Goal: Find specific page/section: Find specific page/section

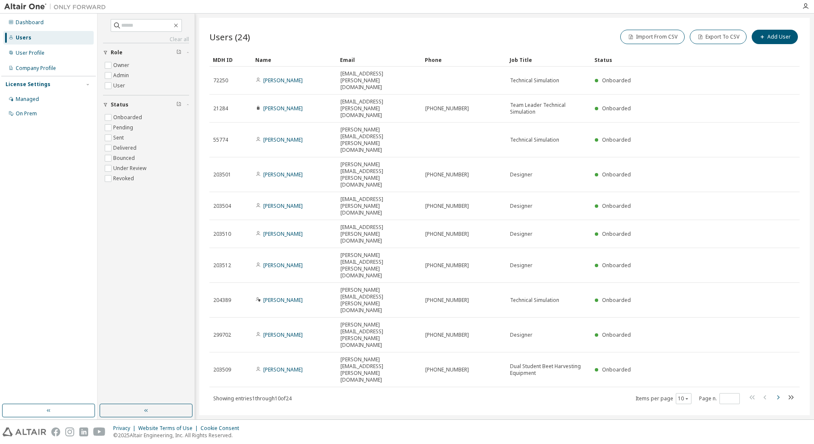
click at [777, 392] on icon "button" at bounding box center [778, 397] width 10 height 10
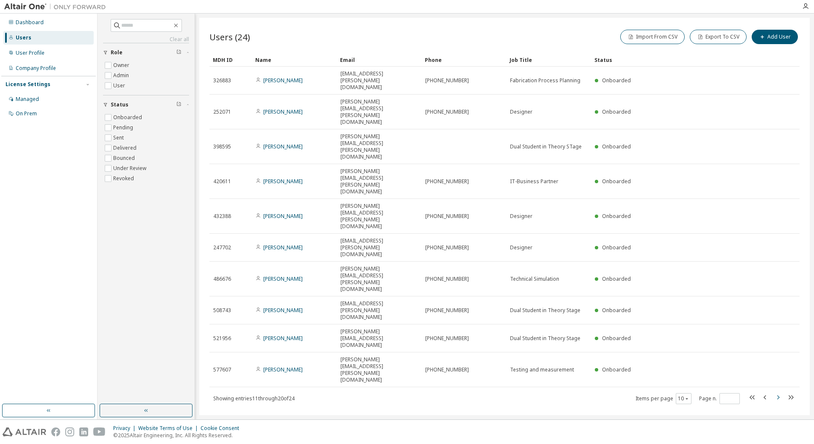
click at [777, 235] on div "Users (24) Import From CSV Export To CSV Add User Clear Load Save Save As Field…" at bounding box center [504, 216] width 611 height 397
click at [777, 392] on icon "button" at bounding box center [778, 397] width 10 height 10
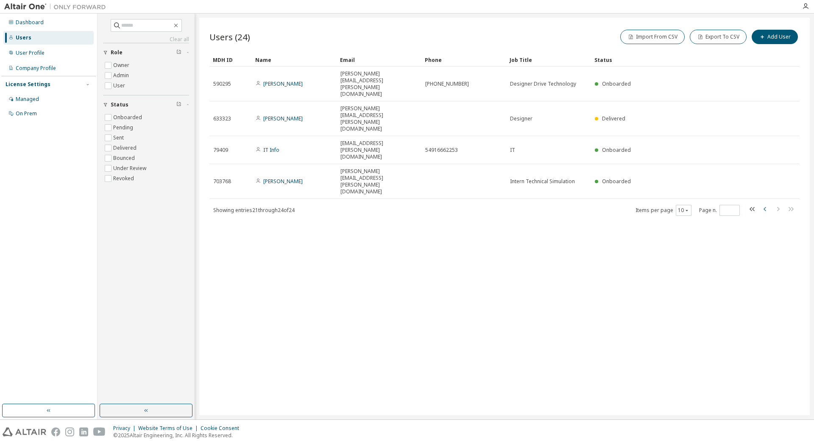
click at [763, 204] on icon "button" at bounding box center [765, 209] width 10 height 10
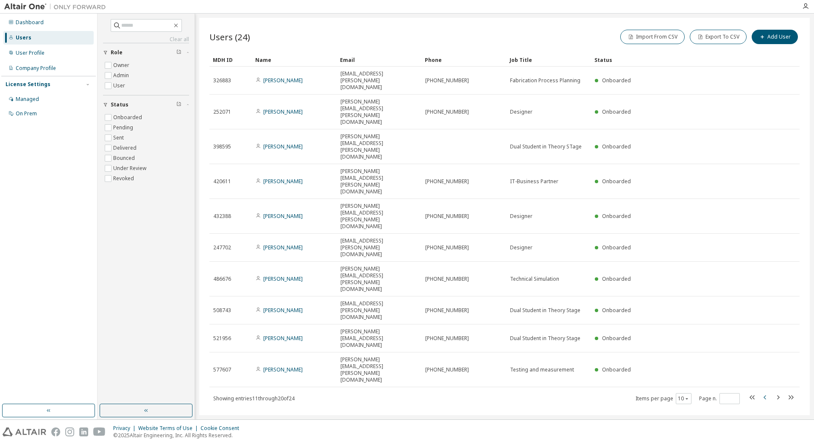
click at [763, 199] on tr "432388 Sven Markus s.markus@grimme.de +49 5491 666 2101 Designer Onboarded" at bounding box center [504, 216] width 590 height 35
click at [767, 392] on icon "button" at bounding box center [765, 397] width 10 height 10
type input "*"
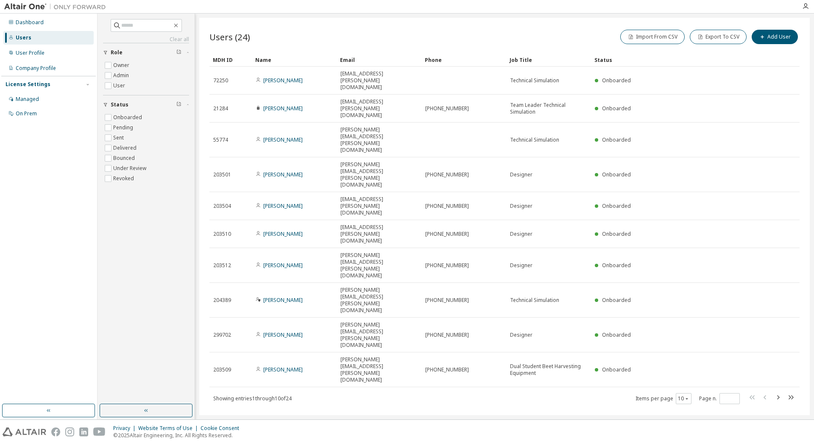
click at [767, 352] on tr "203509 Paul Heitlage p.heitlage@grimme.de +49 5491 666-2879 Dual Student Beet H…" at bounding box center [504, 369] width 590 height 35
